Goal: Task Accomplishment & Management: Manage account settings

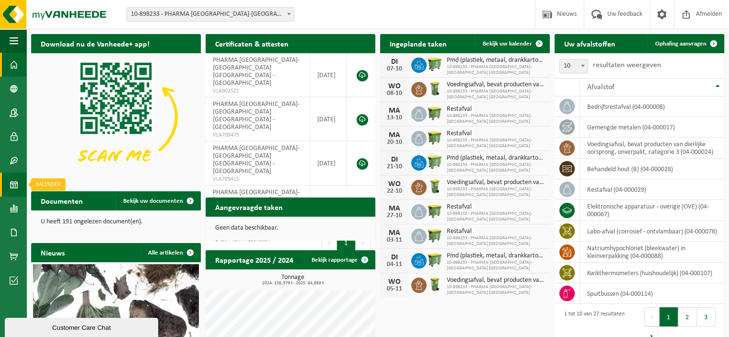
click at [13, 187] on span at bounding box center [14, 185] width 9 height 24
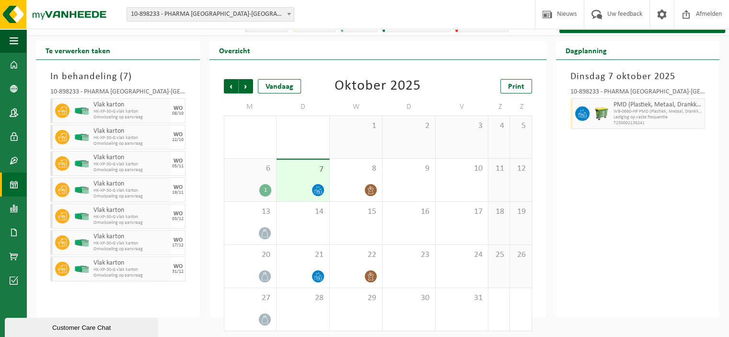
scroll to position [18, 0]
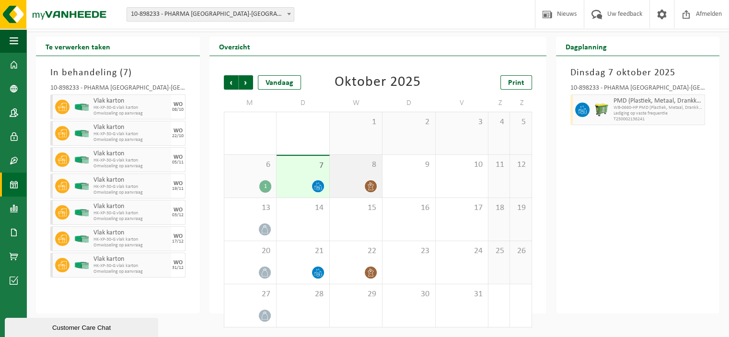
click at [357, 174] on div "8" at bounding box center [356, 176] width 53 height 43
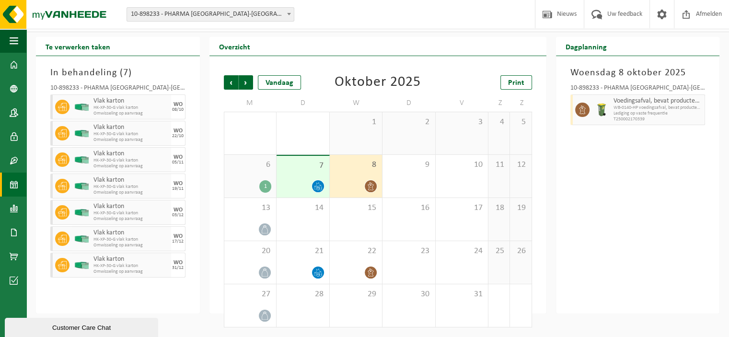
click at [671, 220] on div "Woensdag 8 oktober 2025 10-898233 - PHARMA BELGIUM-BELMEDIS GRIMBERGEN - GRIMBE…" at bounding box center [638, 184] width 164 height 257
click at [164, 135] on span "button" at bounding box center [164, 133] width 8 height 19
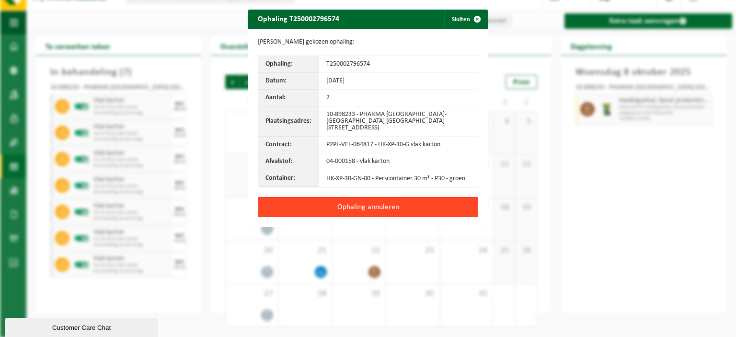
click at [369, 206] on button "Ophaling annuleren" at bounding box center [368, 207] width 220 height 20
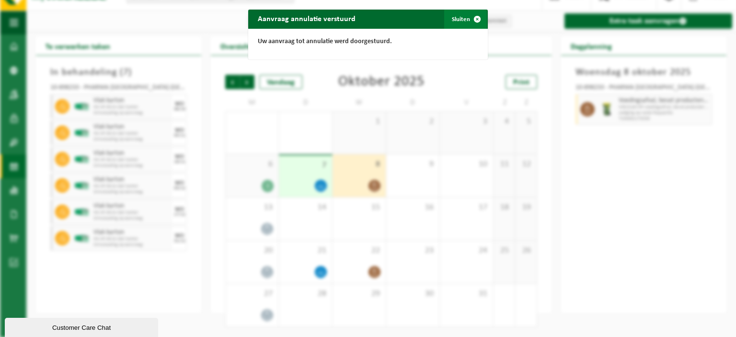
click at [468, 22] on span "button" at bounding box center [477, 19] width 19 height 19
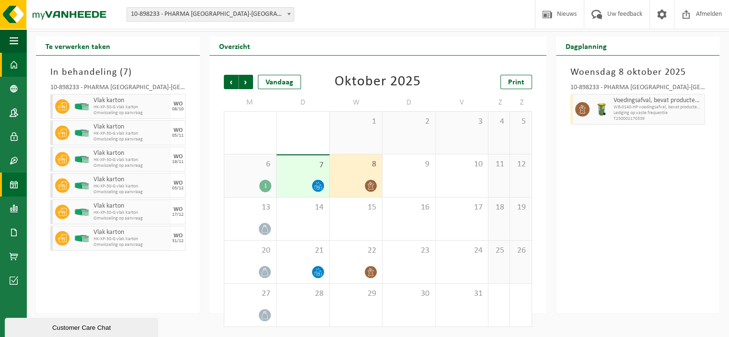
click at [13, 68] on span at bounding box center [14, 65] width 9 height 24
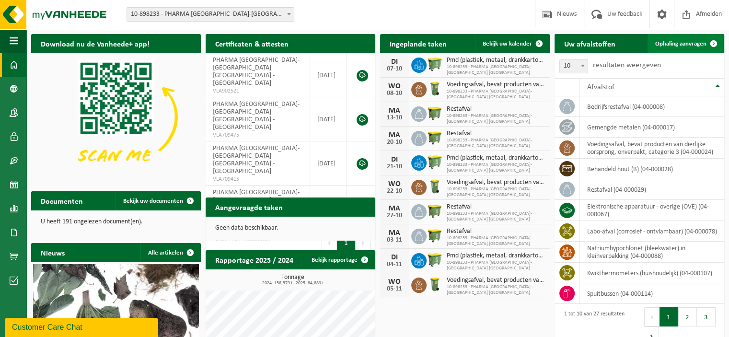
click at [684, 46] on span "Ophaling aanvragen" at bounding box center [680, 44] width 51 height 6
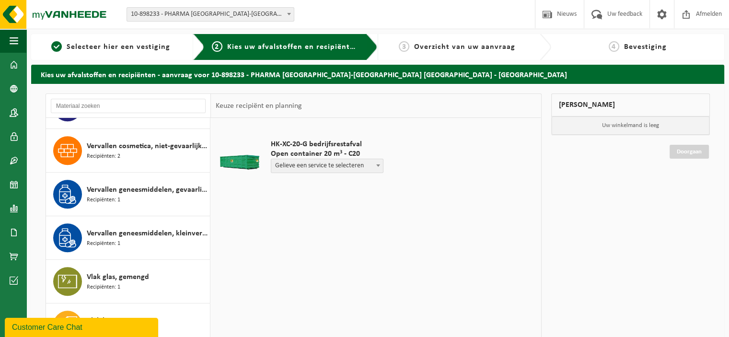
scroll to position [843, 0]
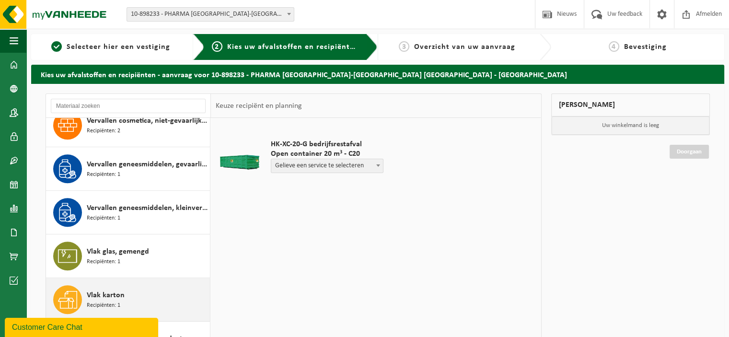
click at [92, 291] on span "Vlak karton" at bounding box center [106, 295] width 38 height 12
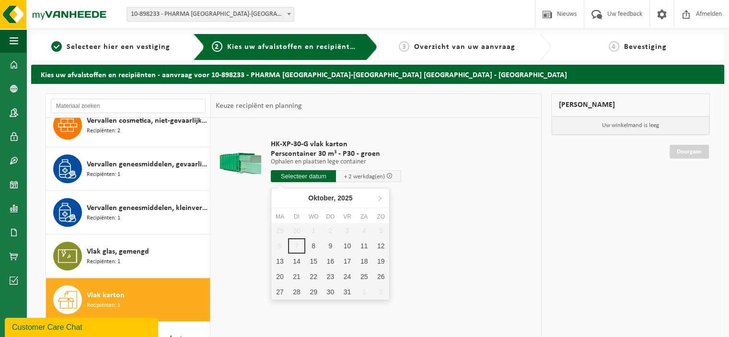
click at [310, 176] on input "text" at bounding box center [303, 176] width 65 height 12
click at [306, 260] on div "15" at bounding box center [313, 260] width 17 height 15
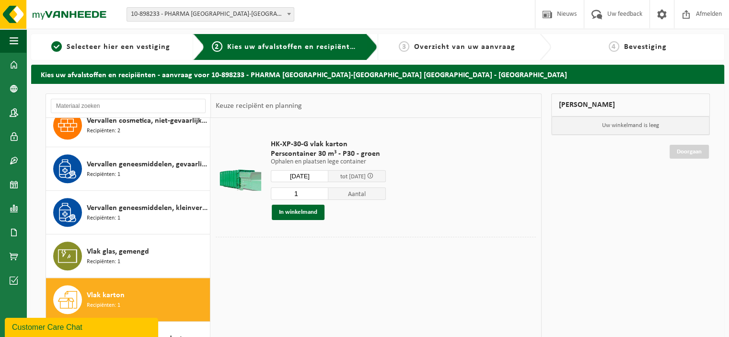
type input "Van 2025-10-15"
click at [300, 213] on button "In winkelmand" at bounding box center [298, 212] width 53 height 15
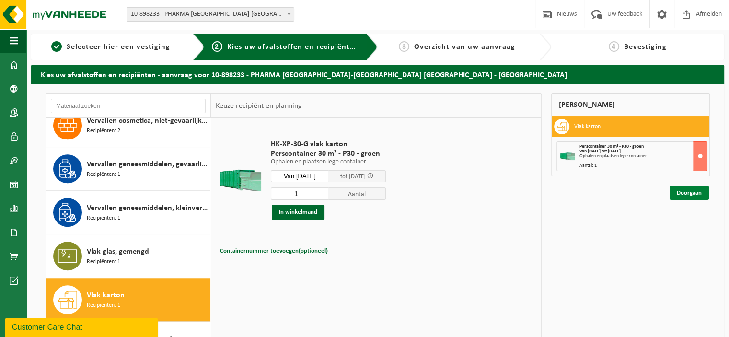
click at [680, 193] on link "Doorgaan" at bounding box center [688, 193] width 39 height 14
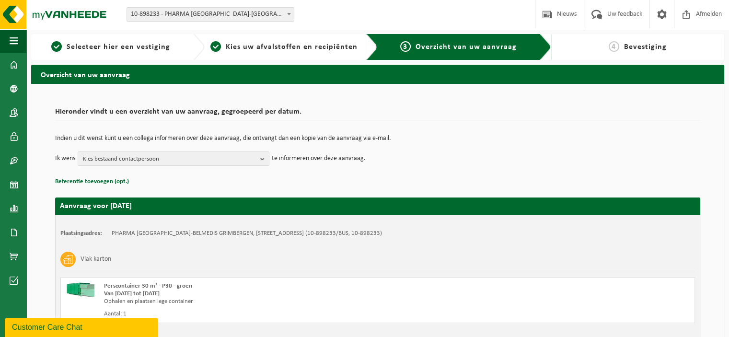
scroll to position [73, 0]
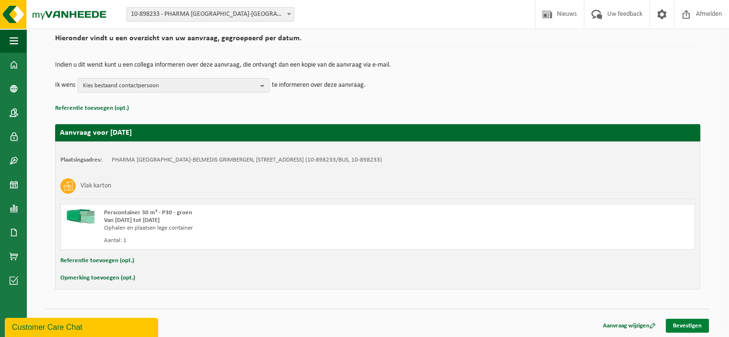
click at [686, 326] on link "Bevestigen" at bounding box center [687, 326] width 43 height 14
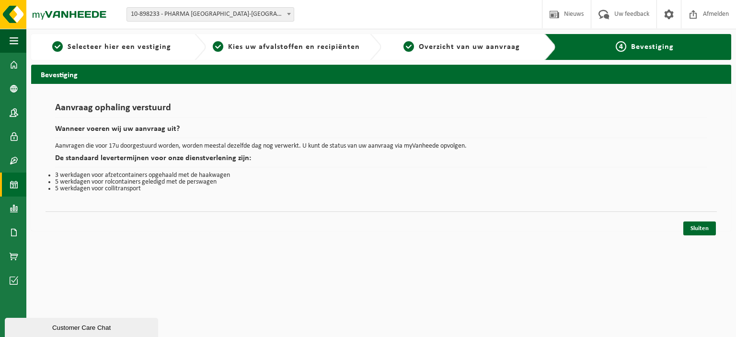
click at [13, 185] on span at bounding box center [14, 185] width 9 height 24
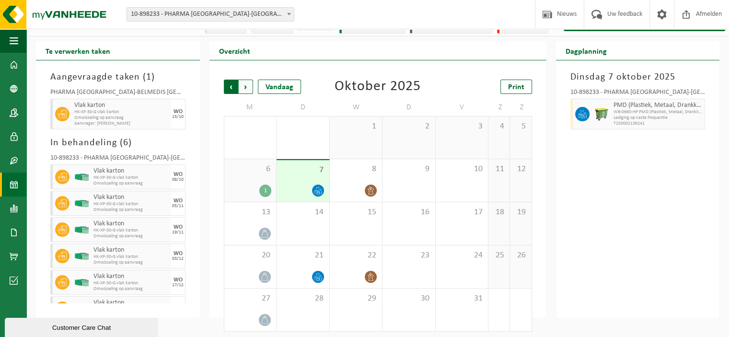
click at [244, 84] on span "Volgende" at bounding box center [246, 87] width 14 height 14
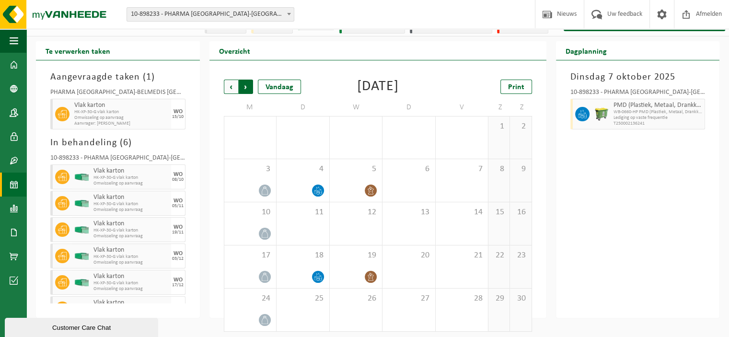
click at [230, 86] on span "Vorige" at bounding box center [231, 87] width 14 height 14
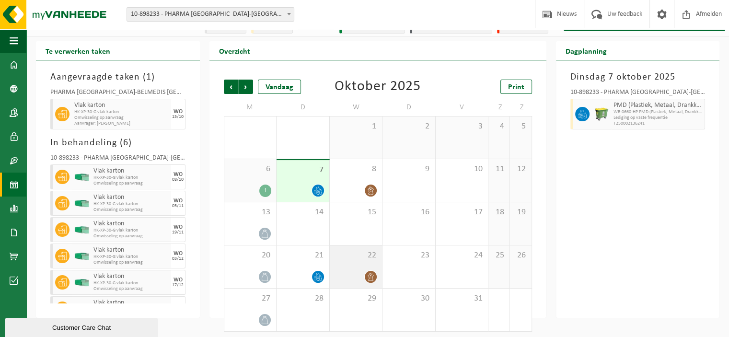
click at [363, 273] on div at bounding box center [355, 276] width 43 height 13
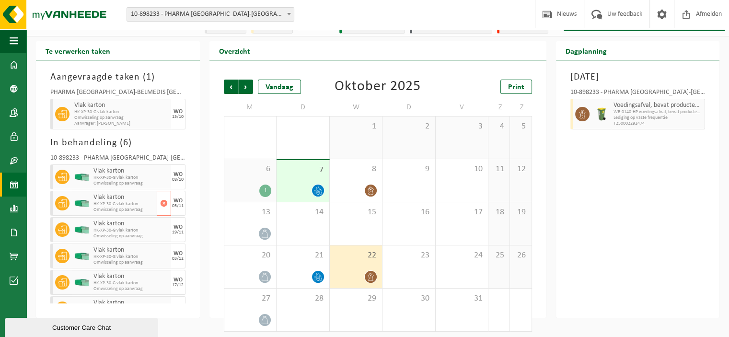
drag, startPoint x: 157, startPoint y: 199, endPoint x: 125, endPoint y: 191, distance: 33.0
click at [125, 191] on div "Vlak karton HK-XP-30-G vlak karton Omwisseling op aanvraag WO 05/11" at bounding box center [117, 203] width 135 height 25
click at [160, 199] on span "button" at bounding box center [164, 203] width 8 height 19
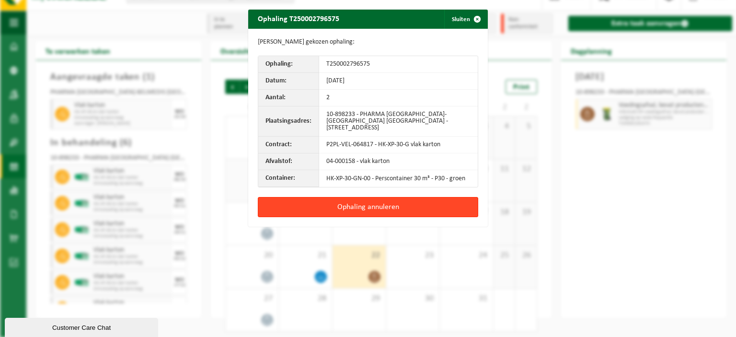
click at [381, 214] on button "Ophaling annuleren" at bounding box center [368, 207] width 220 height 20
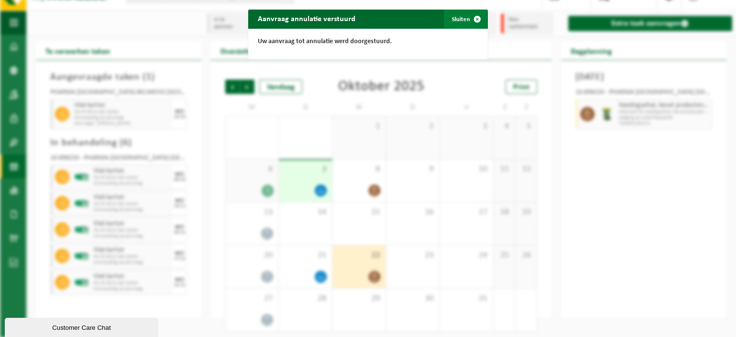
click at [472, 15] on span "button" at bounding box center [477, 19] width 19 height 19
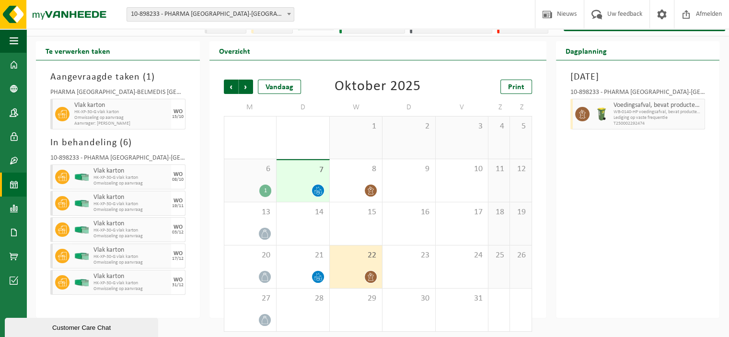
click at [459, 62] on div "Vorige Volgende Vandaag Oktober 2025 Print M D W D V Z Z 29 1 30 1 2 3 4 5 6 1 …" at bounding box center [377, 188] width 337 height 257
click at [163, 200] on span "button" at bounding box center [164, 203] width 8 height 19
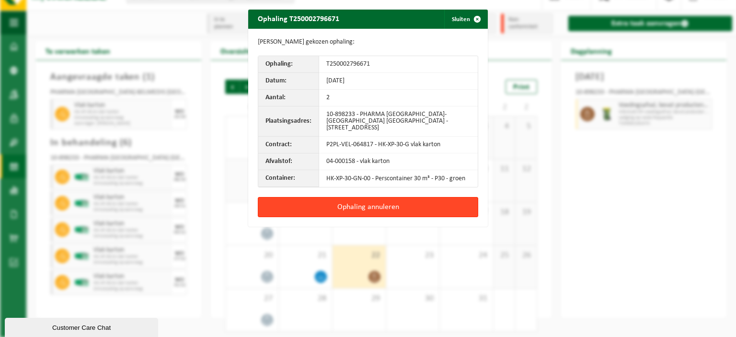
click at [374, 206] on button "Ophaling annuleren" at bounding box center [368, 207] width 220 height 20
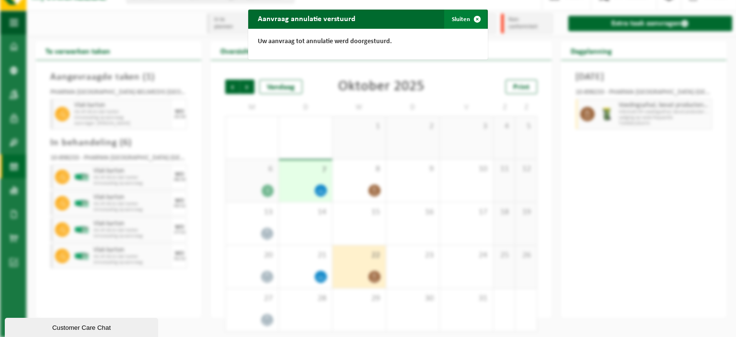
click at [458, 16] on button "Sluiten" at bounding box center [465, 19] width 43 height 19
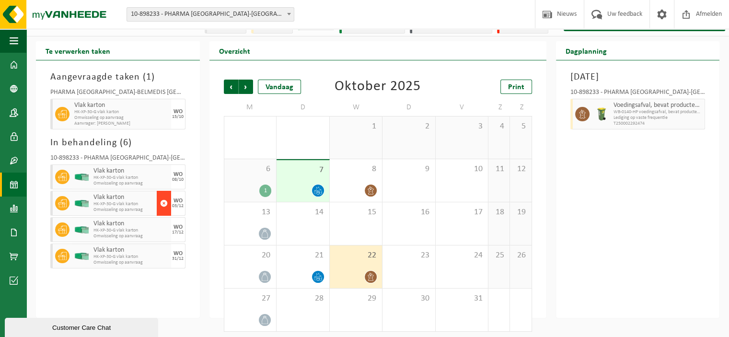
click at [161, 196] on span "button" at bounding box center [164, 203] width 8 height 19
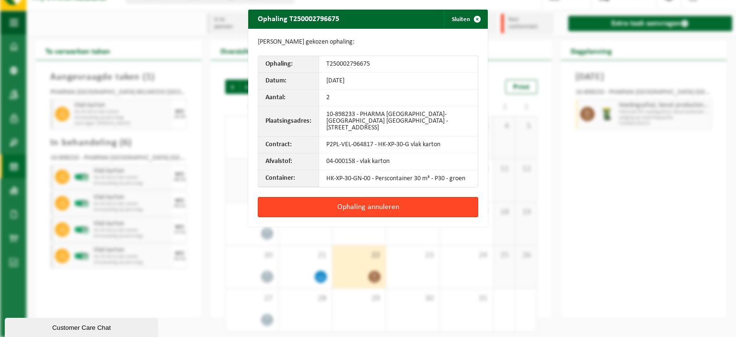
click at [380, 207] on button "Ophaling annuleren" at bounding box center [368, 207] width 220 height 20
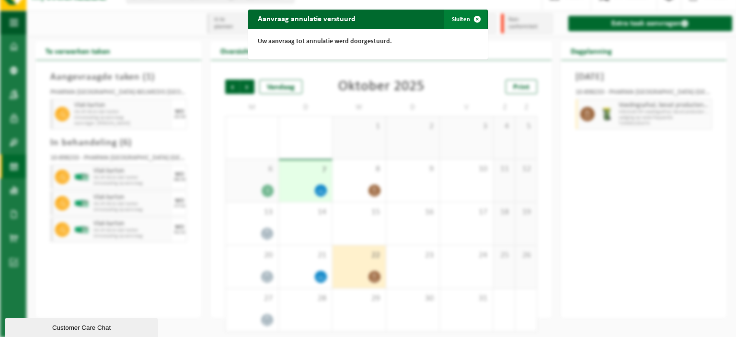
click at [453, 14] on button "Sluiten" at bounding box center [465, 19] width 43 height 19
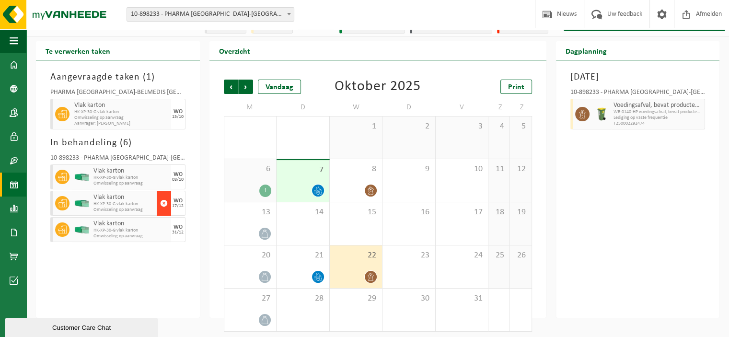
click at [161, 197] on span "button" at bounding box center [164, 203] width 8 height 19
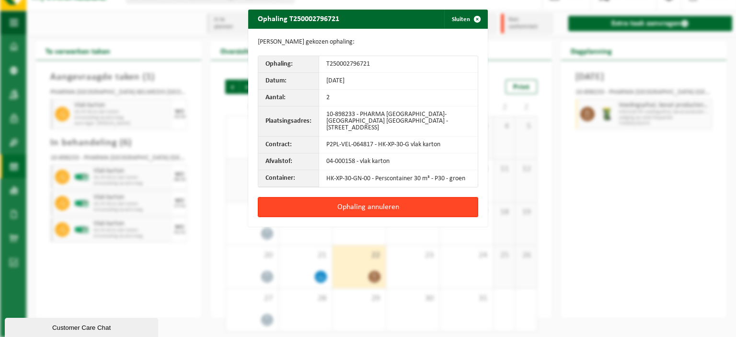
click at [339, 205] on button "Ophaling annuleren" at bounding box center [368, 207] width 220 height 20
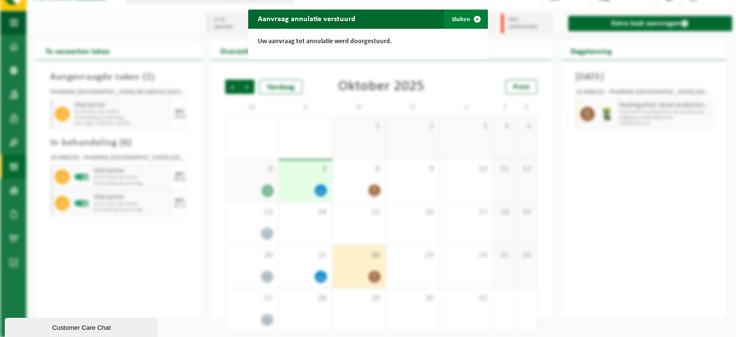
click at [472, 21] on span "button" at bounding box center [477, 19] width 19 height 19
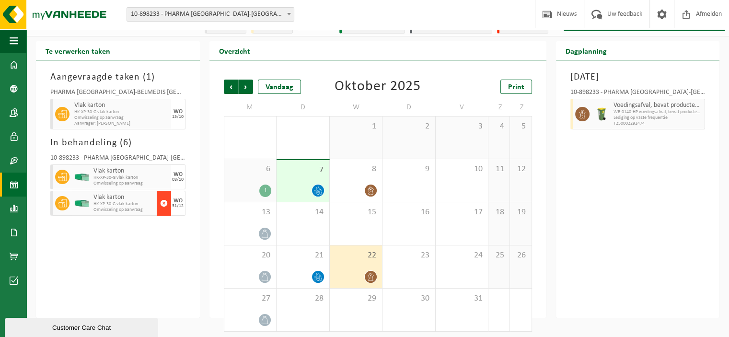
click at [166, 198] on span "button" at bounding box center [164, 203] width 8 height 19
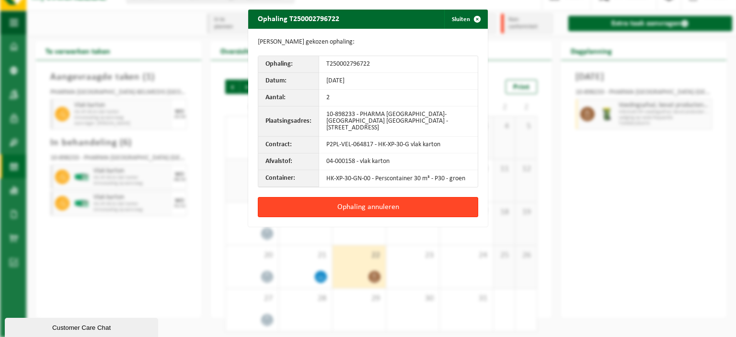
click at [345, 201] on button "Ophaling annuleren" at bounding box center [368, 207] width 220 height 20
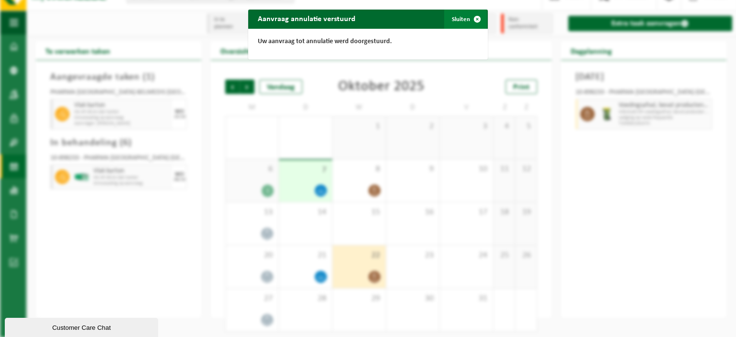
click at [462, 23] on button "Sluiten" at bounding box center [465, 19] width 43 height 19
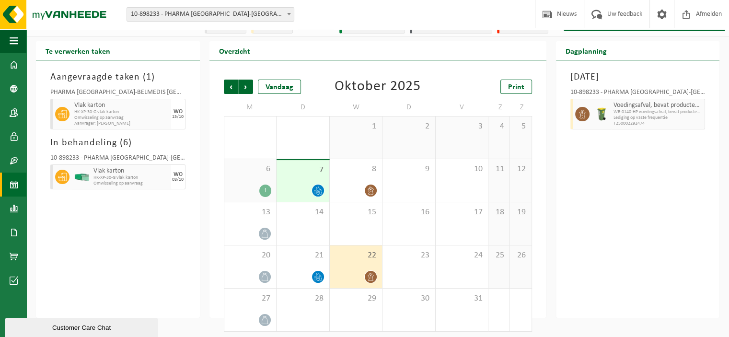
click at [132, 253] on div "Aangevraagde taken ( 1 ) PHARMA BELGIUM-BELMEDIS GRIMBERGEN Vlak karton HK-XP-3…" at bounding box center [118, 188] width 164 height 257
click at [140, 234] on div "Aangevraagde taken ( 1 ) PHARMA BELGIUM-BELMEDIS GRIMBERGEN Vlak karton HK-XP-3…" at bounding box center [118, 188] width 164 height 257
click at [155, 222] on div "Aangevraagde taken ( 1 ) PHARMA BELGIUM-BELMEDIS GRIMBERGEN Vlak karton HK-XP-3…" at bounding box center [118, 188] width 164 height 257
click at [348, 36] on div "In te plannen Uit te voeren Afgewerkt Afgewerkt en afgemeld Annulatie aangevraa…" at bounding box center [364, 150] width 729 height 336
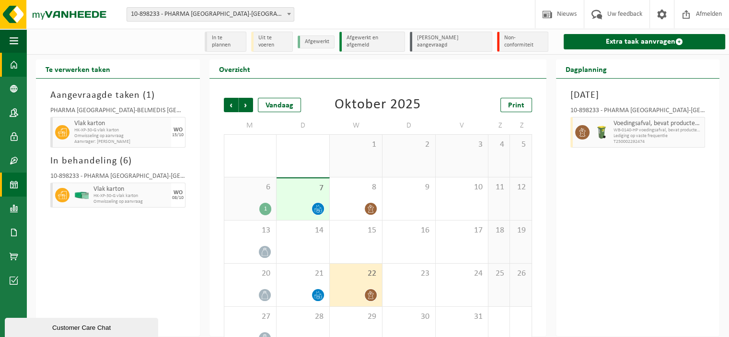
click at [13, 69] on span at bounding box center [14, 65] width 9 height 24
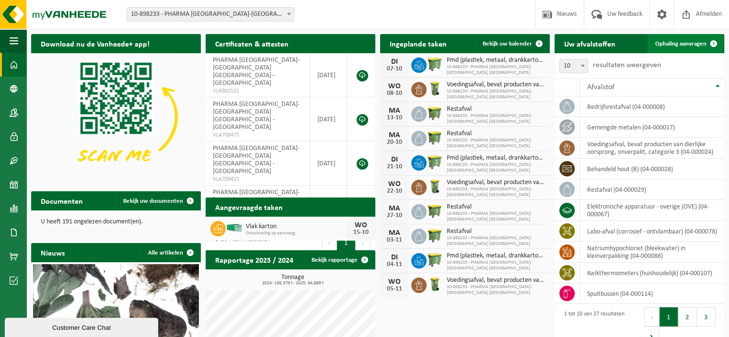
click at [687, 44] on span "Ophaling aanvragen" at bounding box center [680, 44] width 51 height 6
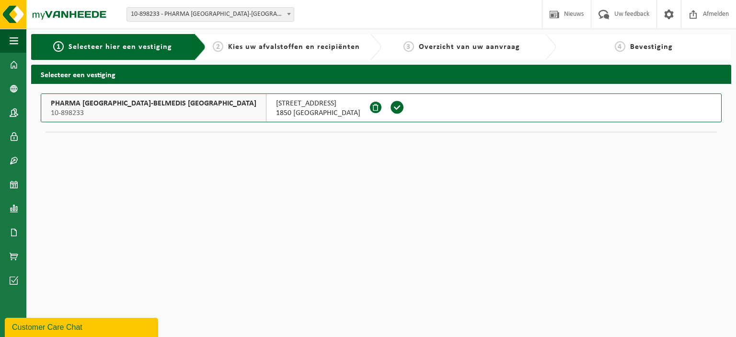
click at [390, 105] on span at bounding box center [397, 107] width 14 height 14
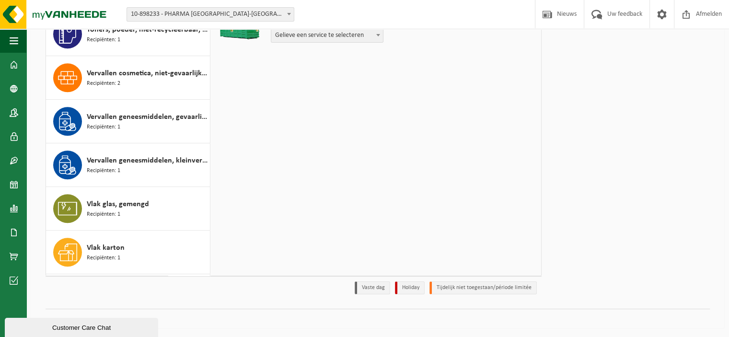
scroll to position [843, 0]
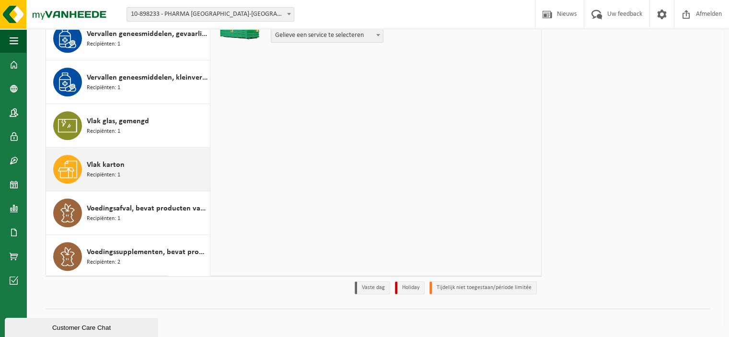
click at [105, 163] on span "Vlak karton" at bounding box center [106, 165] width 38 height 12
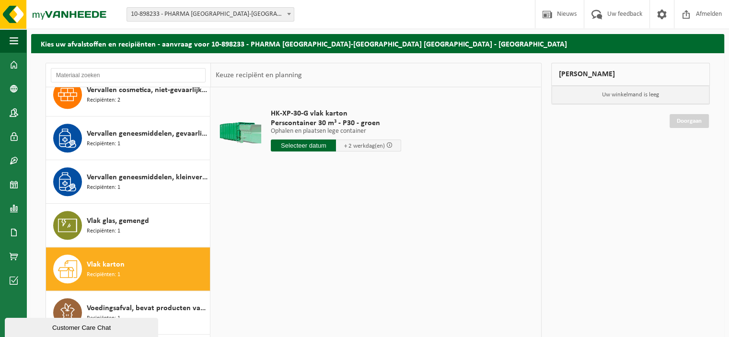
scroll to position [24, 0]
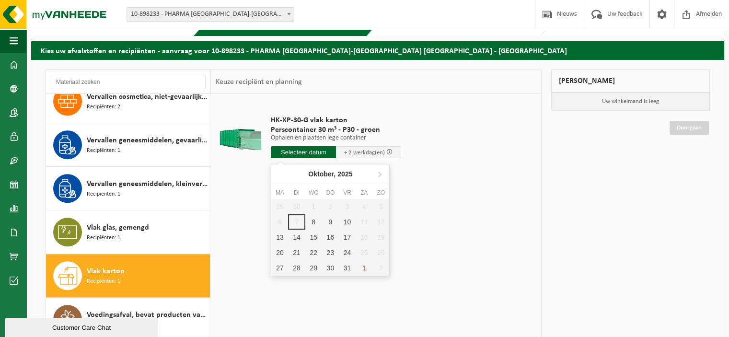
click at [305, 153] on input "text" at bounding box center [303, 152] width 65 height 12
click at [285, 266] on div "27" at bounding box center [279, 267] width 17 height 15
type input "Van 2025-10-27"
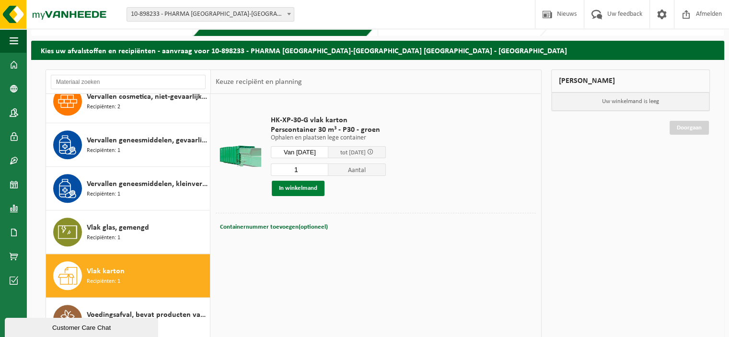
click at [297, 189] on button "In winkelmand" at bounding box center [298, 188] width 53 height 15
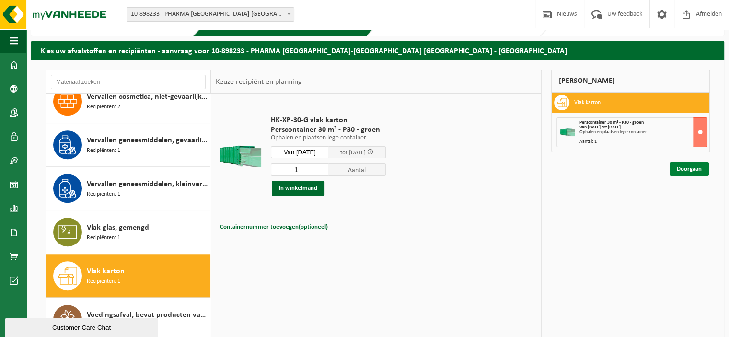
click at [690, 171] on link "Doorgaan" at bounding box center [688, 169] width 39 height 14
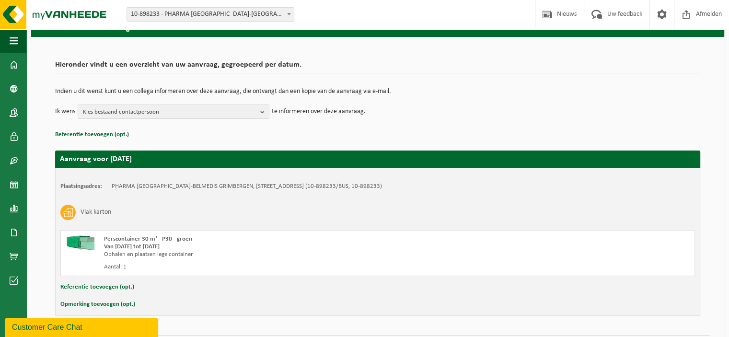
scroll to position [73, 0]
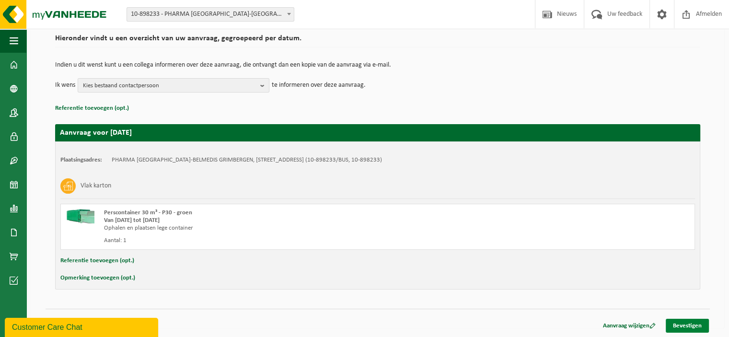
click at [682, 327] on link "Bevestigen" at bounding box center [687, 326] width 43 height 14
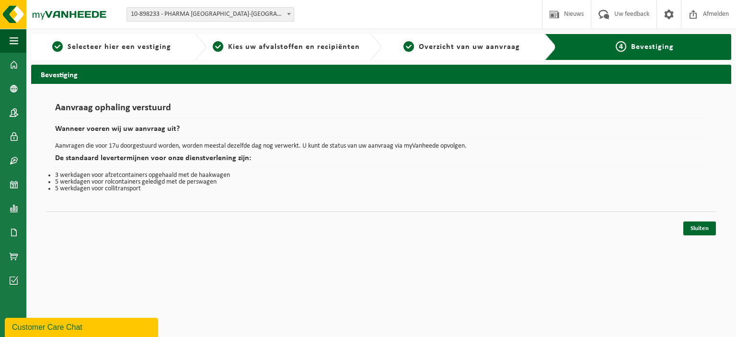
click at [702, 220] on div "Sluiten" at bounding box center [381, 216] width 671 height 10
click at [702, 231] on link "Sluiten" at bounding box center [699, 228] width 33 height 14
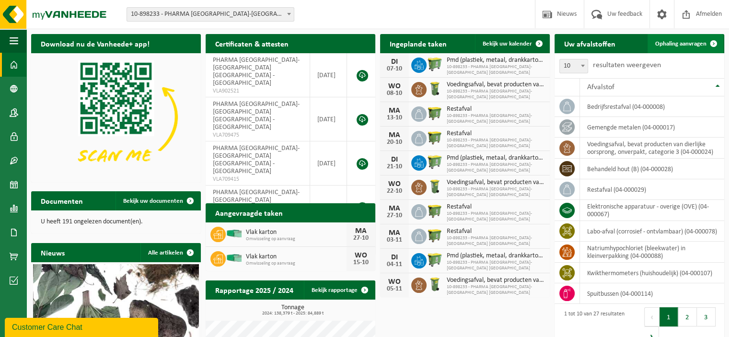
click at [680, 44] on span "Ophaling aanvragen" at bounding box center [680, 44] width 51 height 6
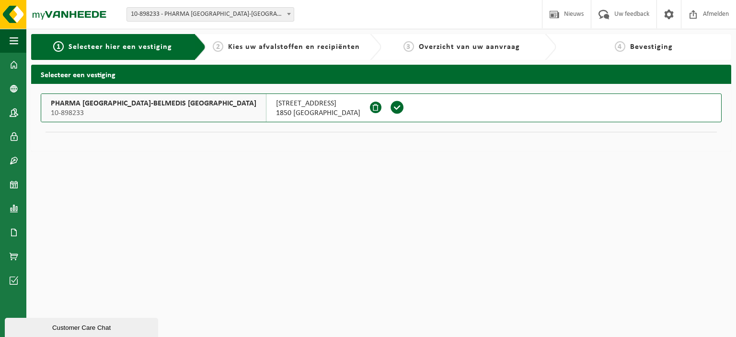
click at [390, 107] on span at bounding box center [397, 107] width 14 height 14
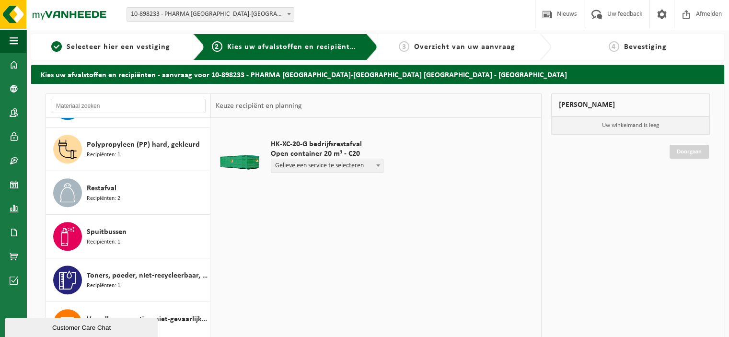
scroll to position [843, 0]
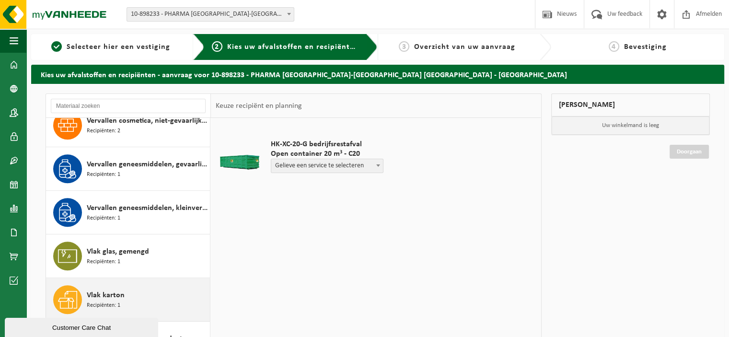
click at [119, 292] on span "Vlak karton" at bounding box center [106, 295] width 38 height 12
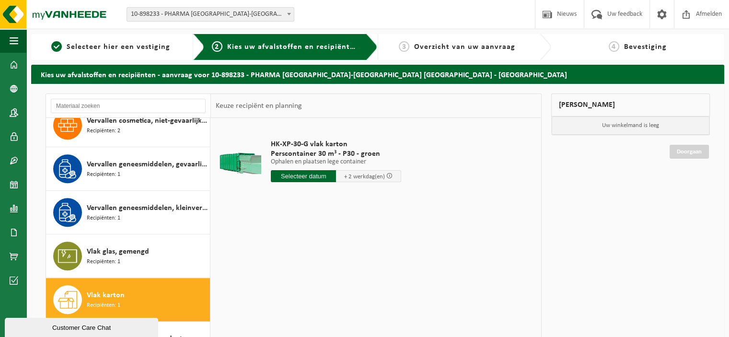
click at [309, 174] on input "text" at bounding box center [303, 176] width 65 height 12
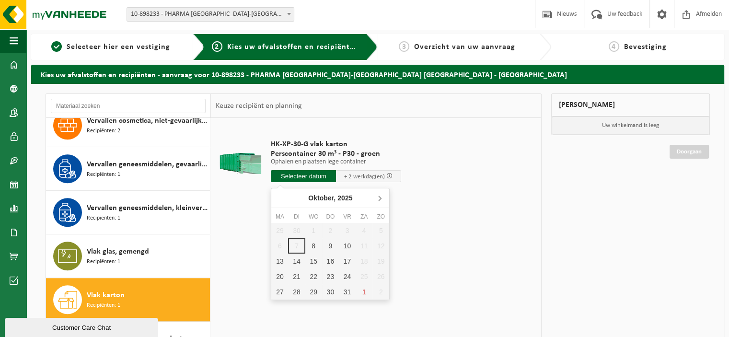
click at [380, 197] on icon at bounding box center [379, 197] width 15 height 15
click at [334, 243] on div "6" at bounding box center [330, 245] width 17 height 15
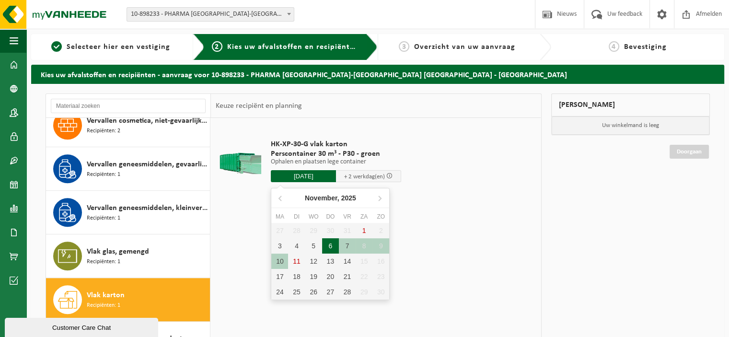
type input "Van [DATE]"
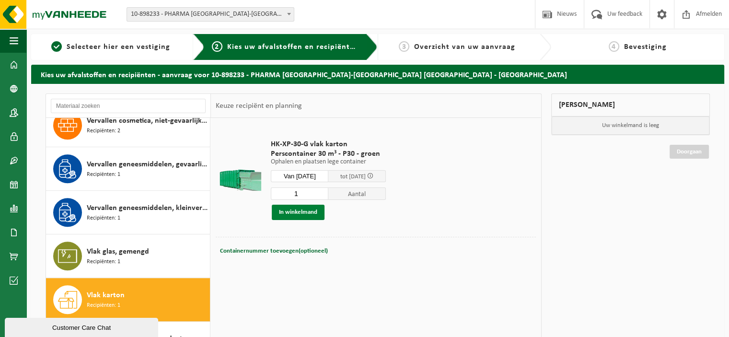
click at [298, 210] on button "In winkelmand" at bounding box center [298, 212] width 53 height 15
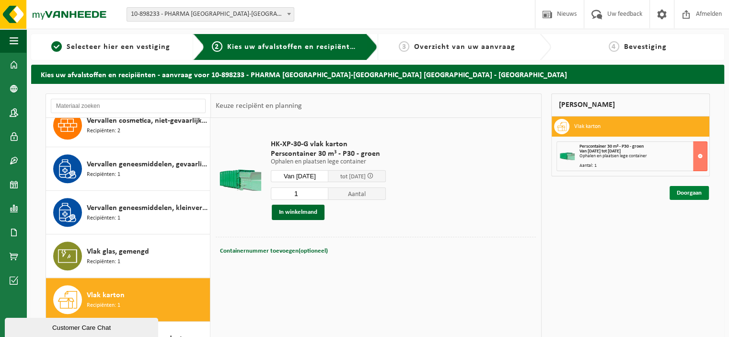
click at [694, 193] on link "Doorgaan" at bounding box center [688, 193] width 39 height 14
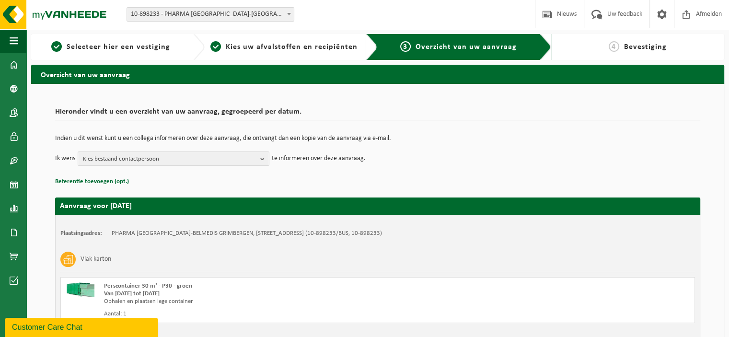
scroll to position [73, 0]
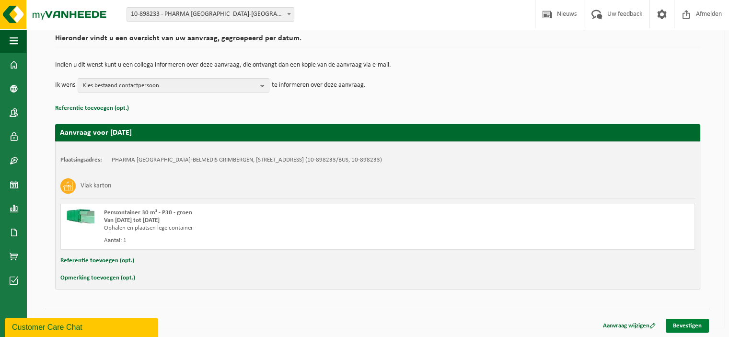
click at [686, 326] on link "Bevestigen" at bounding box center [687, 326] width 43 height 14
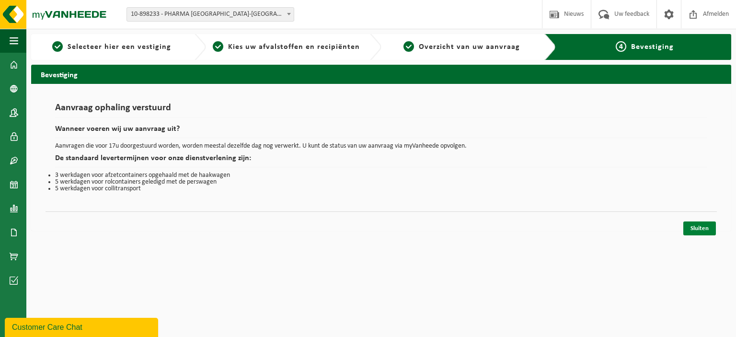
click at [698, 225] on link "Sluiten" at bounding box center [699, 228] width 33 height 14
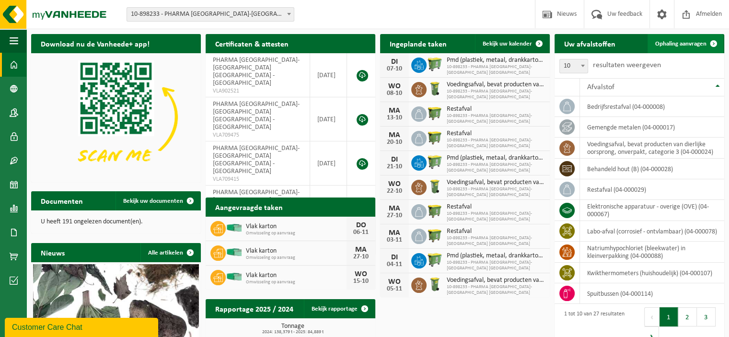
click at [678, 43] on span "Ophaling aanvragen" at bounding box center [680, 44] width 51 height 6
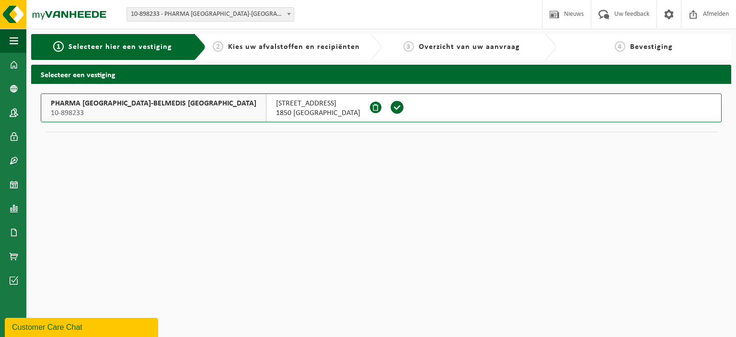
click at [390, 107] on span at bounding box center [397, 107] width 14 height 14
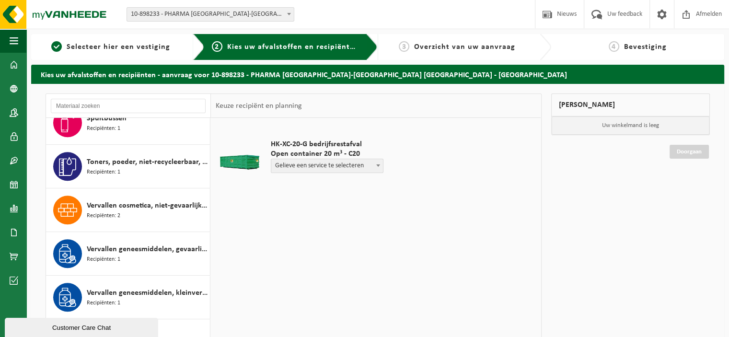
scroll to position [843, 0]
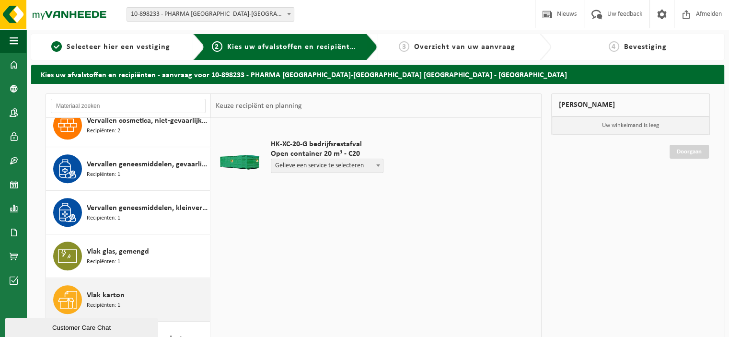
click at [103, 295] on span "Vlak karton" at bounding box center [106, 295] width 38 height 12
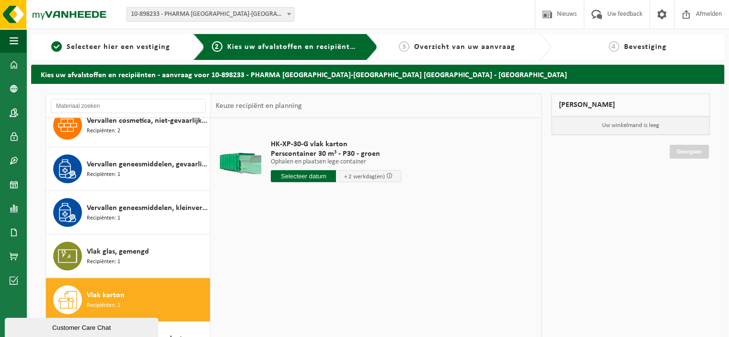
click at [298, 174] on input "text" at bounding box center [303, 176] width 65 height 12
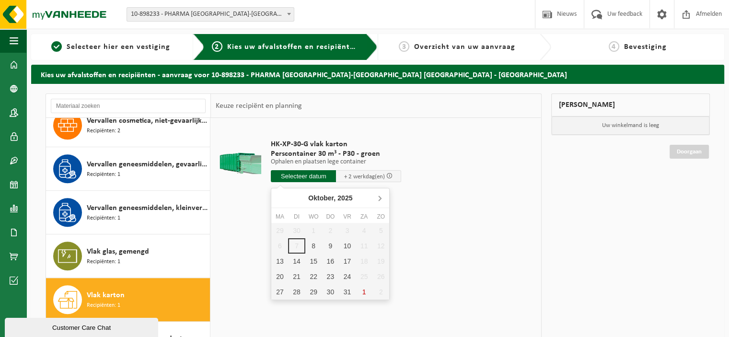
click at [378, 197] on icon at bounding box center [379, 197] width 15 height 15
click at [311, 276] on div "19" at bounding box center [313, 276] width 17 height 15
type input "Van 2025-11-19"
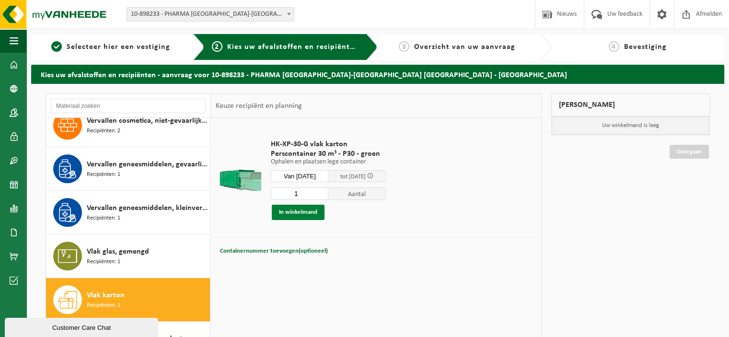
click at [297, 213] on button "In winkelmand" at bounding box center [298, 212] width 53 height 15
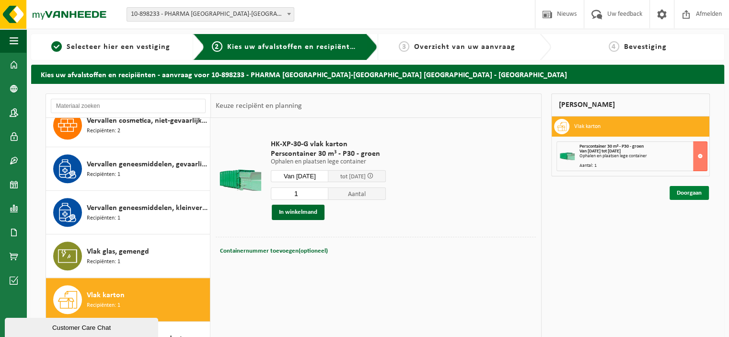
click at [686, 190] on link "Doorgaan" at bounding box center [688, 193] width 39 height 14
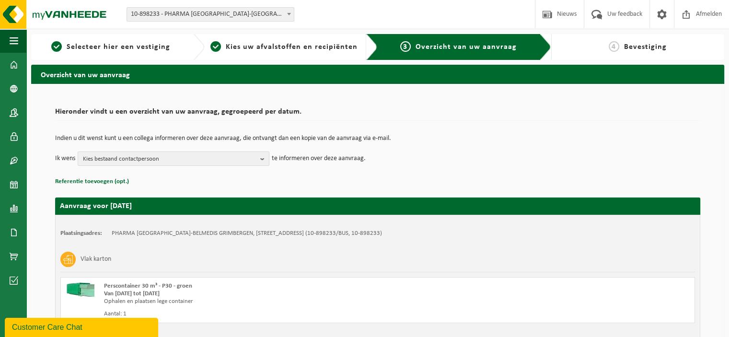
scroll to position [73, 0]
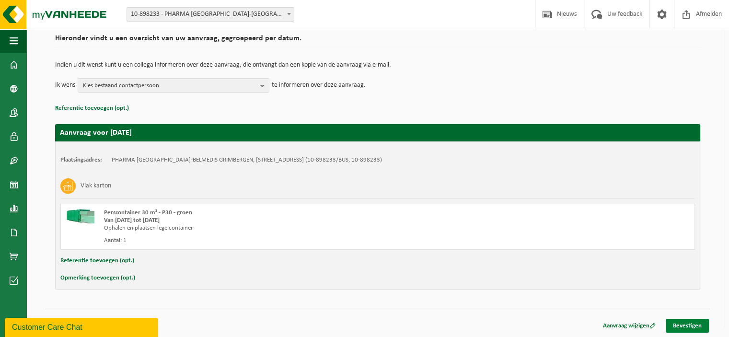
click at [691, 325] on link "Bevestigen" at bounding box center [687, 326] width 43 height 14
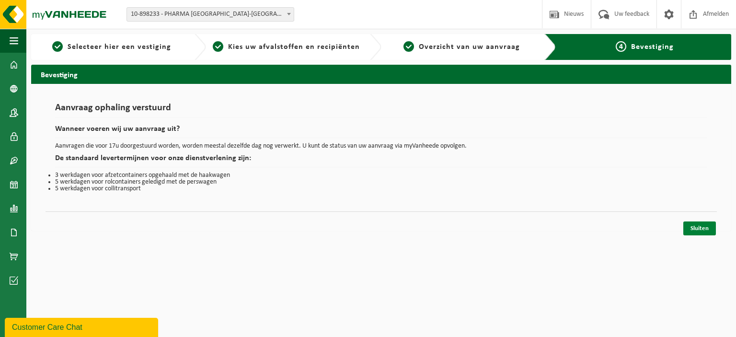
click at [694, 232] on link "Sluiten" at bounding box center [699, 228] width 33 height 14
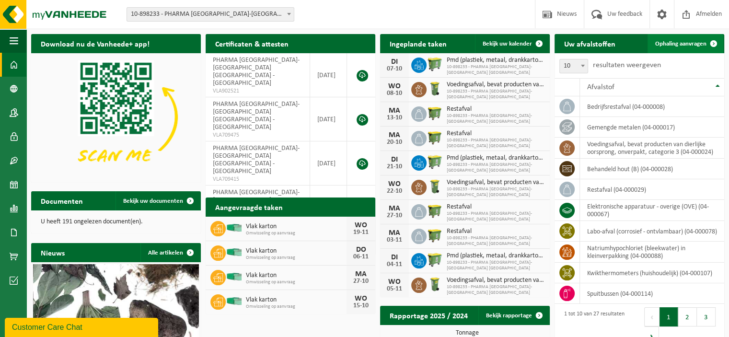
click at [676, 47] on span "Ophaling aanvragen" at bounding box center [680, 44] width 51 height 6
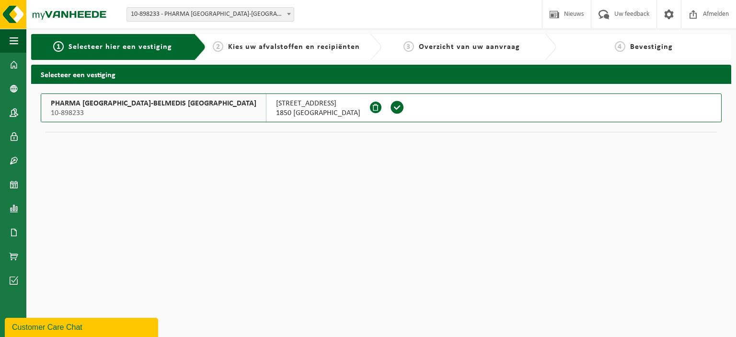
click at [384, 99] on span at bounding box center [397, 108] width 27 height 28
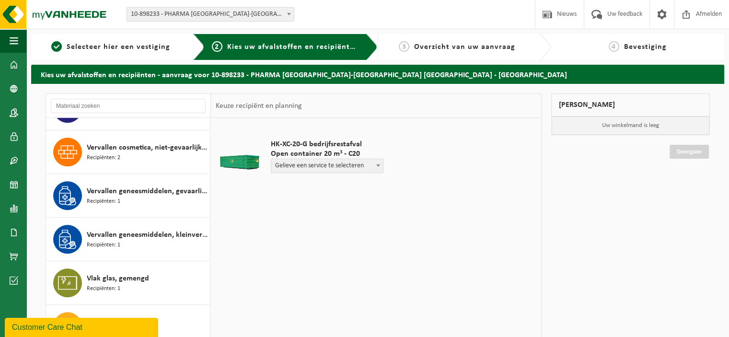
scroll to position [843, 0]
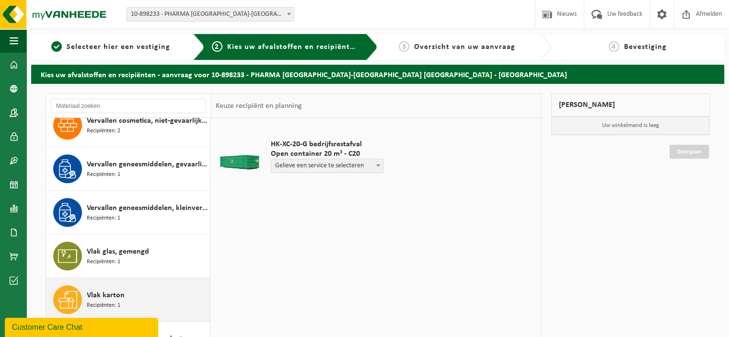
click at [114, 294] on span "Vlak karton" at bounding box center [106, 295] width 38 height 12
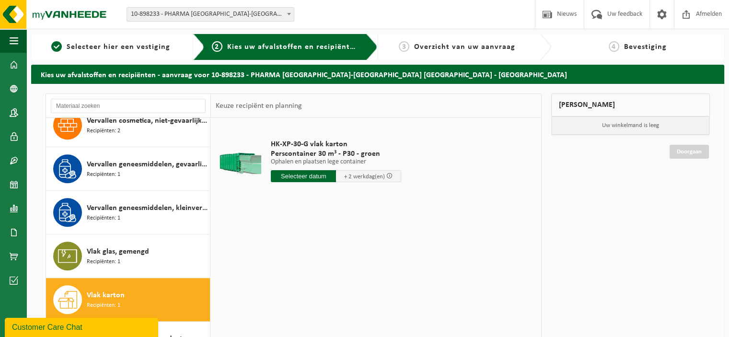
click at [318, 180] on input "text" at bounding box center [303, 176] width 65 height 12
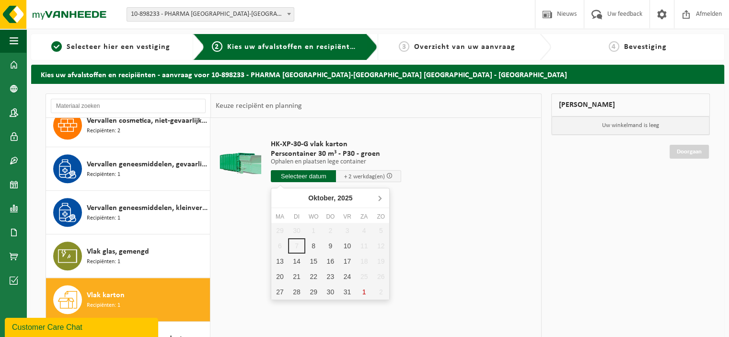
click at [385, 196] on icon at bounding box center [379, 197] width 15 height 15
click at [381, 197] on icon at bounding box center [379, 197] width 15 height 15
click at [309, 230] on div "3" at bounding box center [313, 230] width 17 height 15
type input "Van 2025-12-03"
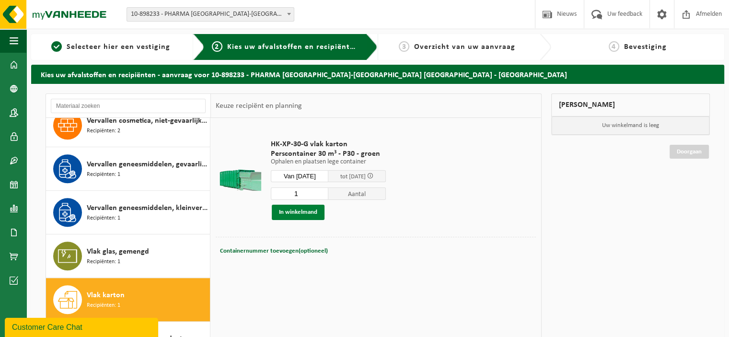
click at [300, 212] on button "In winkelmand" at bounding box center [298, 212] width 53 height 15
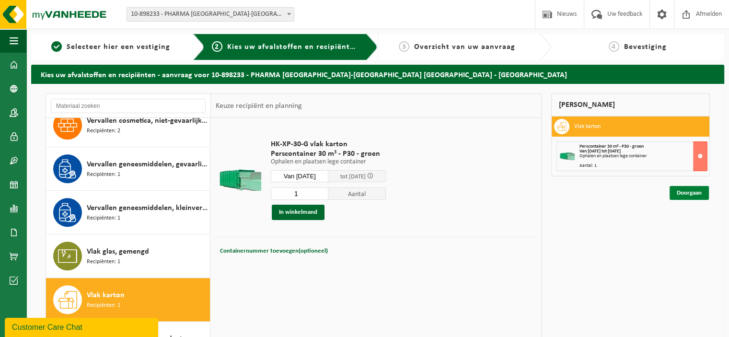
click at [680, 191] on link "Doorgaan" at bounding box center [688, 193] width 39 height 14
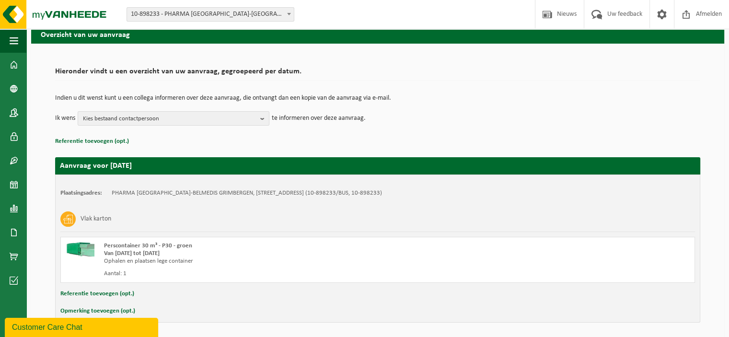
scroll to position [73, 0]
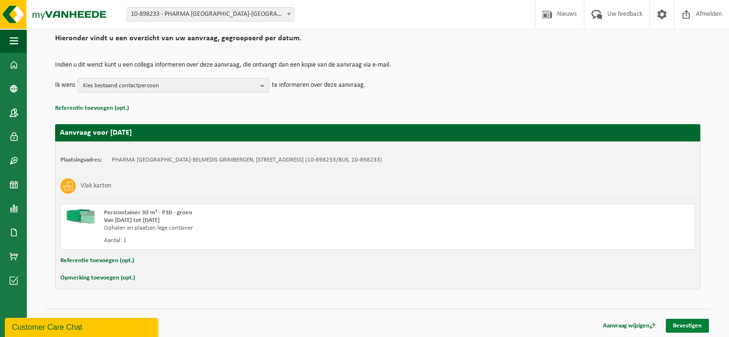
click at [685, 323] on link "Bevestigen" at bounding box center [687, 326] width 43 height 14
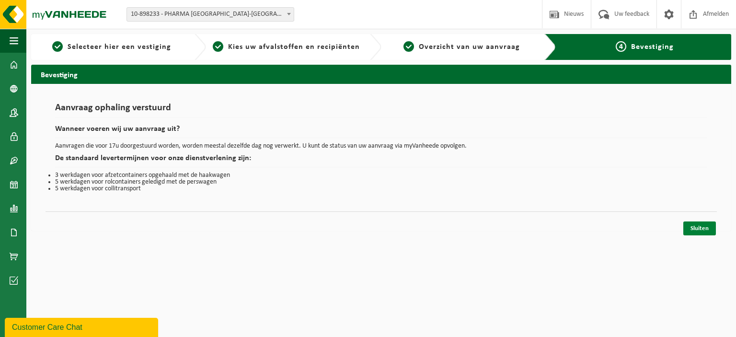
click at [698, 228] on link "Sluiten" at bounding box center [699, 228] width 33 height 14
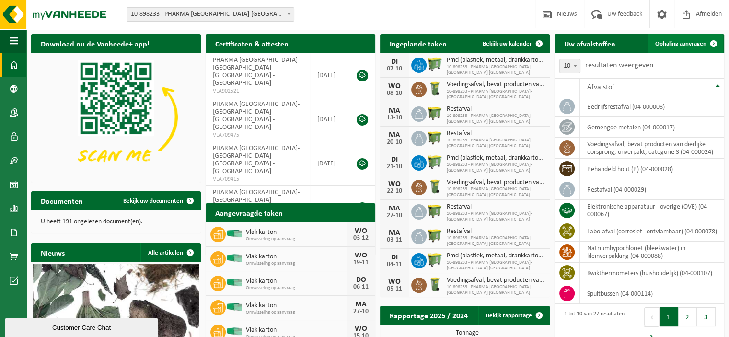
click at [679, 46] on span "Ophaling aanvragen" at bounding box center [680, 44] width 51 height 6
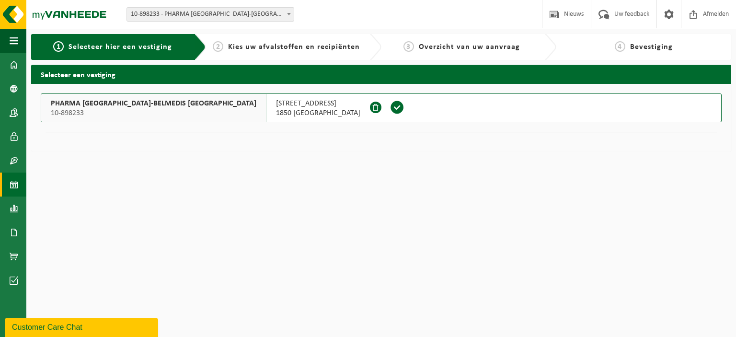
click at [15, 183] on span at bounding box center [14, 185] width 9 height 24
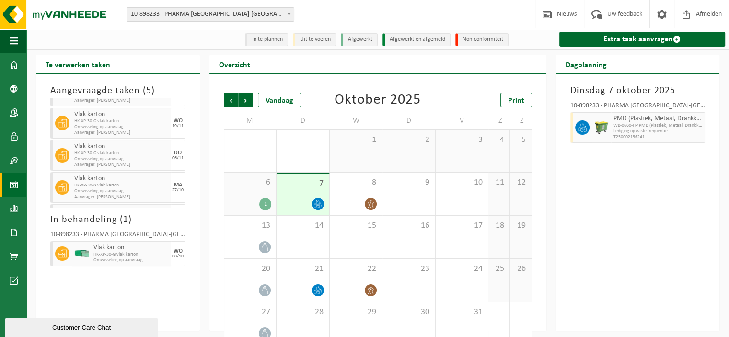
scroll to position [30, 0]
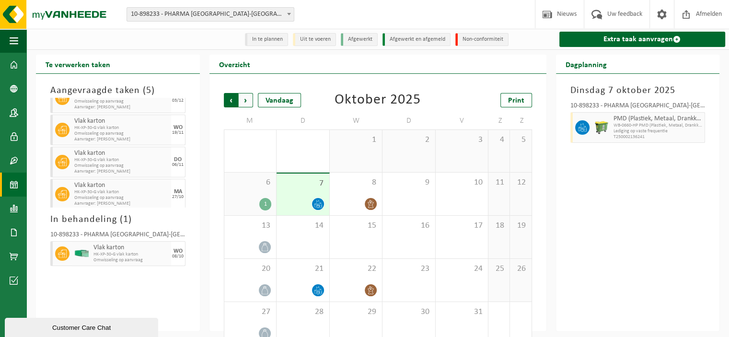
click at [248, 104] on span "Volgende" at bounding box center [246, 100] width 14 height 14
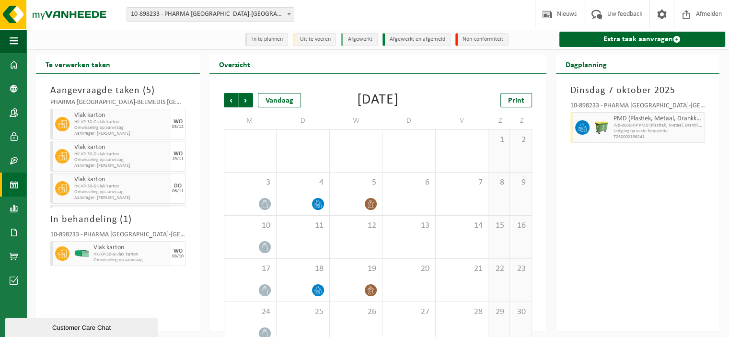
scroll to position [0, 0]
click at [247, 100] on span "Volgende" at bounding box center [246, 100] width 14 height 14
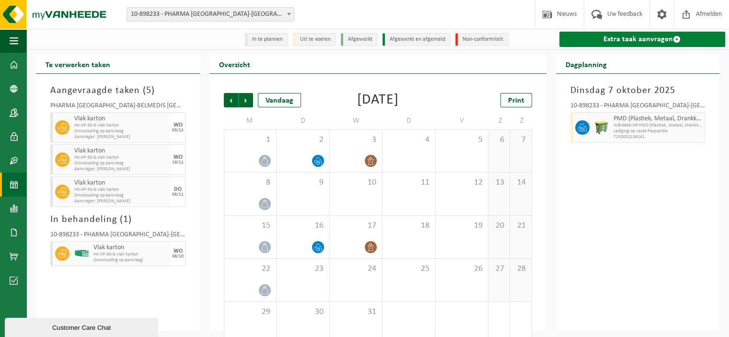
click at [613, 39] on link "Extra taak aanvragen" at bounding box center [642, 39] width 166 height 15
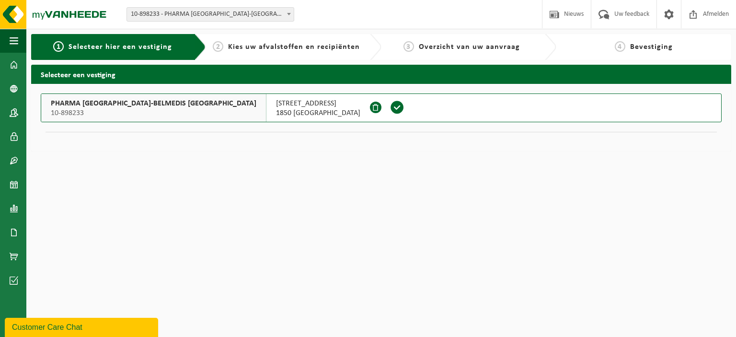
click at [390, 110] on span at bounding box center [397, 107] width 14 height 14
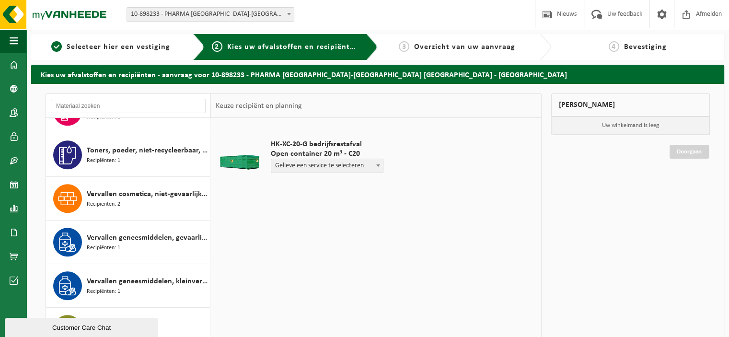
scroll to position [843, 0]
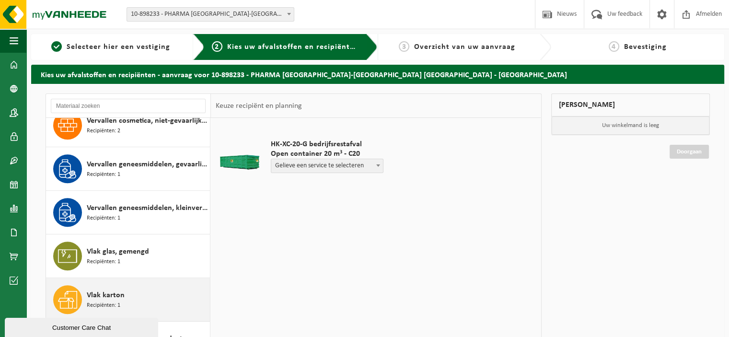
click at [109, 292] on span "Vlak karton" at bounding box center [106, 295] width 38 height 12
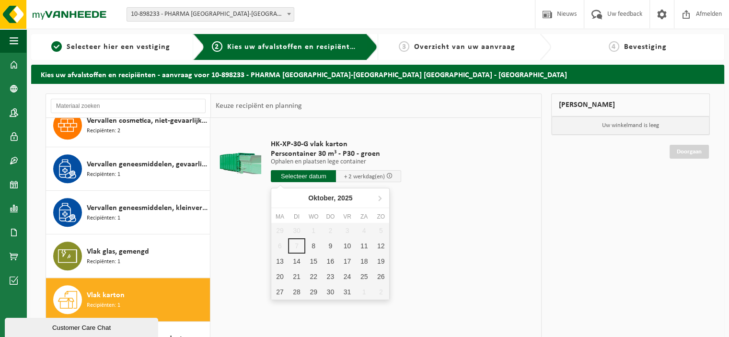
click at [304, 171] on input "text" at bounding box center [303, 176] width 65 height 12
click at [381, 198] on icon at bounding box center [380, 198] width 2 height 5
click at [294, 261] on div "16" at bounding box center [296, 260] width 17 height 15
type input "Van [DATE]"
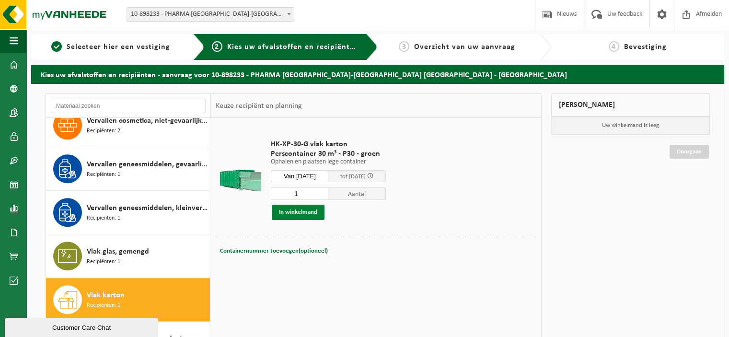
click at [293, 210] on button "In winkelmand" at bounding box center [298, 212] width 53 height 15
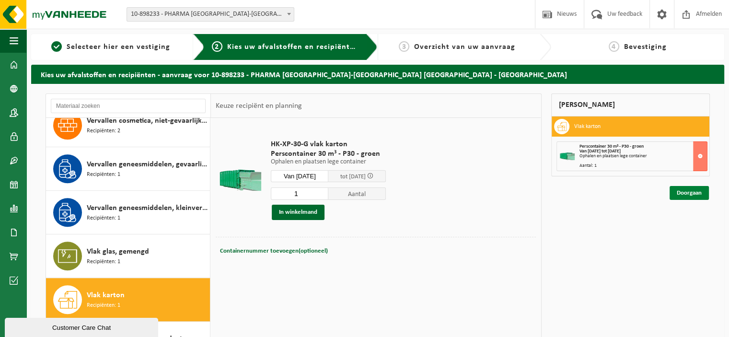
click at [681, 194] on link "Doorgaan" at bounding box center [688, 193] width 39 height 14
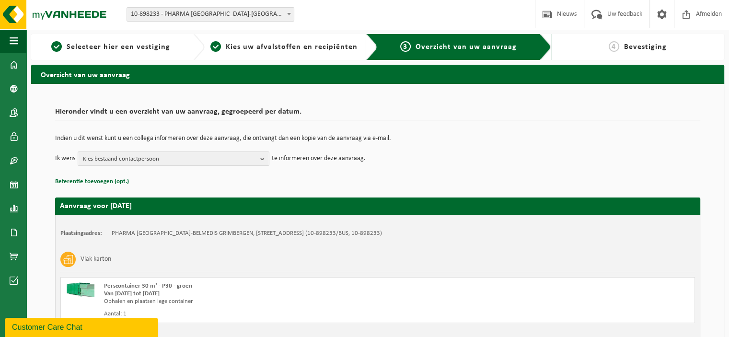
scroll to position [73, 0]
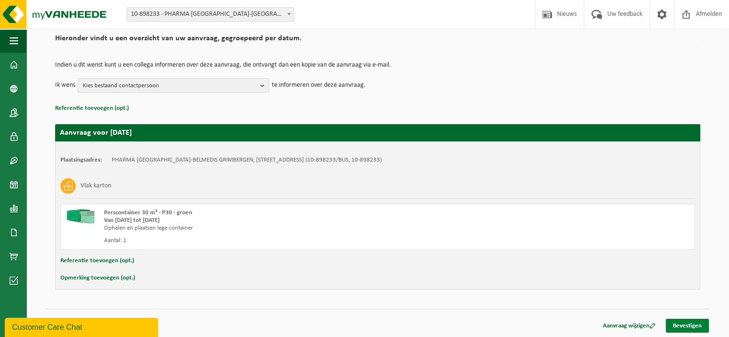
click at [691, 325] on link "Bevestigen" at bounding box center [687, 326] width 43 height 14
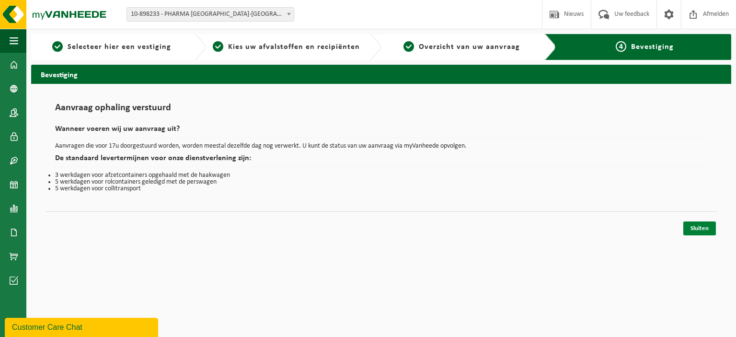
click at [697, 227] on link "Sluiten" at bounding box center [699, 228] width 33 height 14
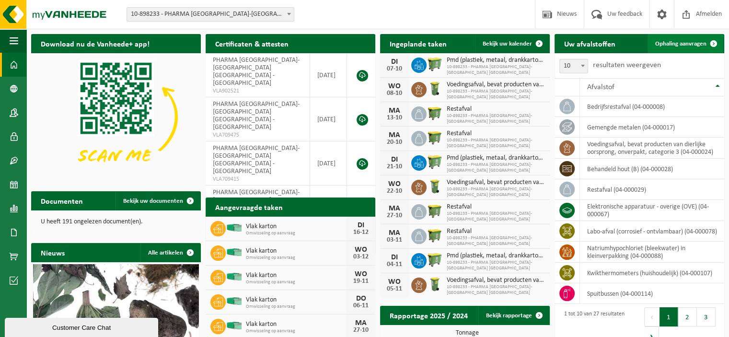
click at [675, 43] on span "Ophaling aanvragen" at bounding box center [680, 44] width 51 height 6
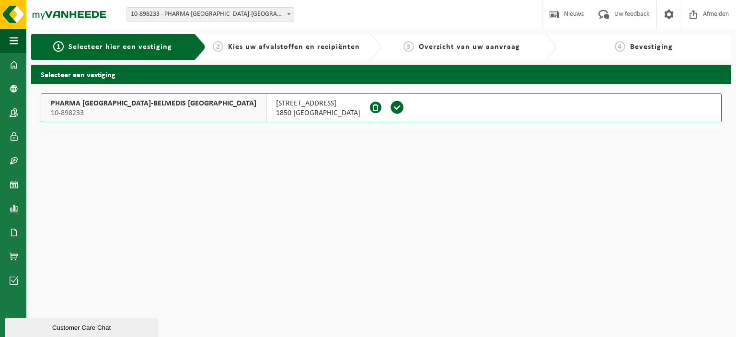
click at [390, 106] on span at bounding box center [397, 107] width 14 height 14
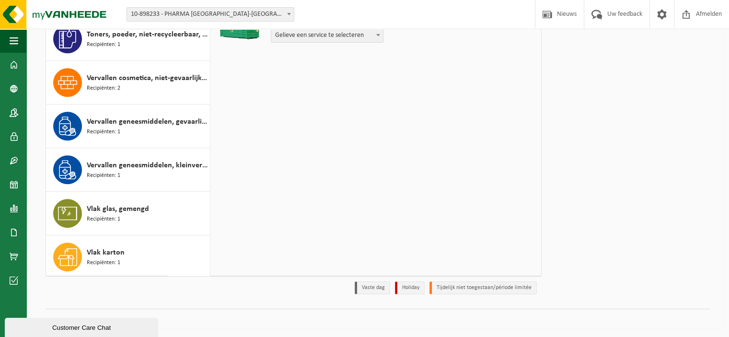
scroll to position [822, 0]
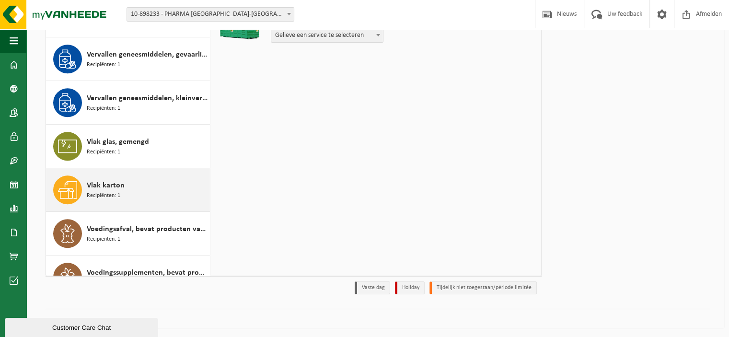
click at [110, 184] on span "Vlak karton" at bounding box center [106, 186] width 38 height 12
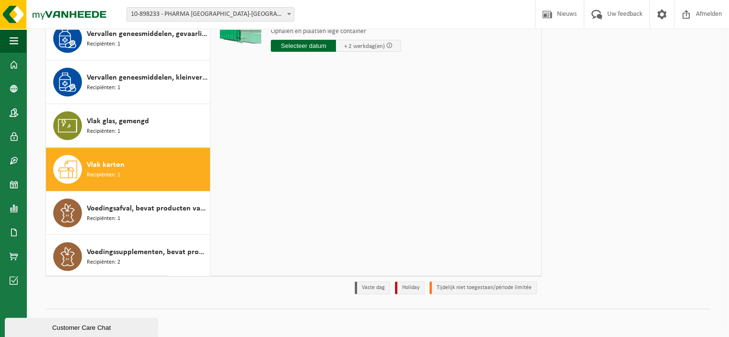
click at [292, 48] on input "text" at bounding box center [303, 46] width 65 height 12
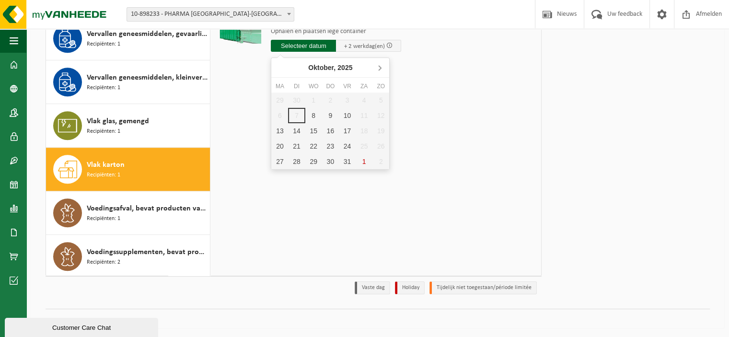
click at [377, 67] on icon at bounding box center [379, 67] width 15 height 15
click at [349, 143] on div "26" at bounding box center [347, 145] width 17 height 15
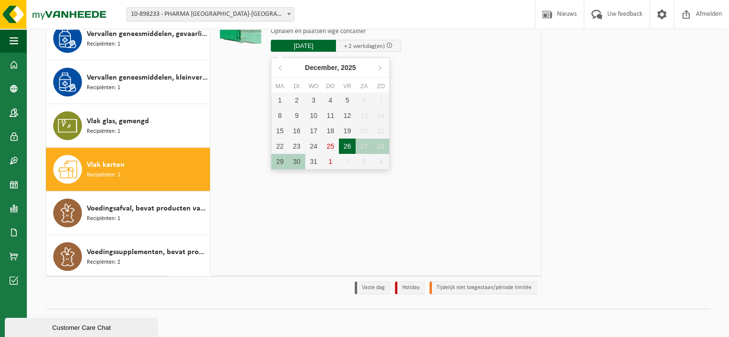
type input "Van 2025-12-26"
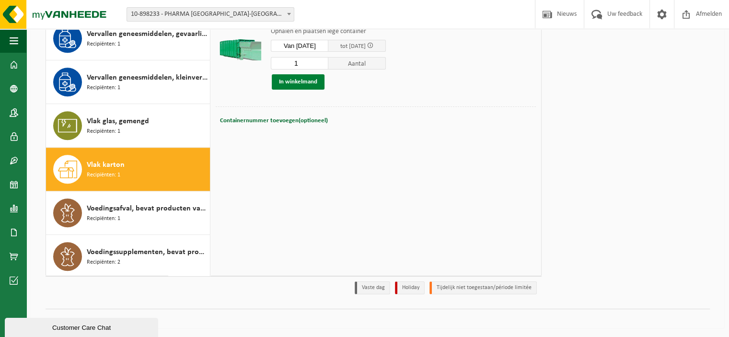
click at [299, 82] on button "In winkelmand" at bounding box center [298, 81] width 53 height 15
click at [686, 60] on link "Doorgaan" at bounding box center [688, 63] width 39 height 14
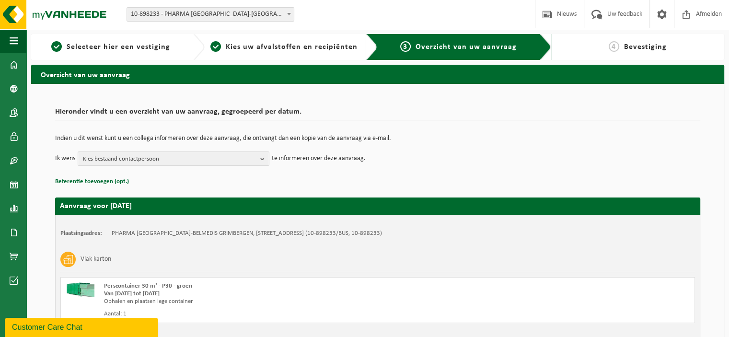
scroll to position [73, 0]
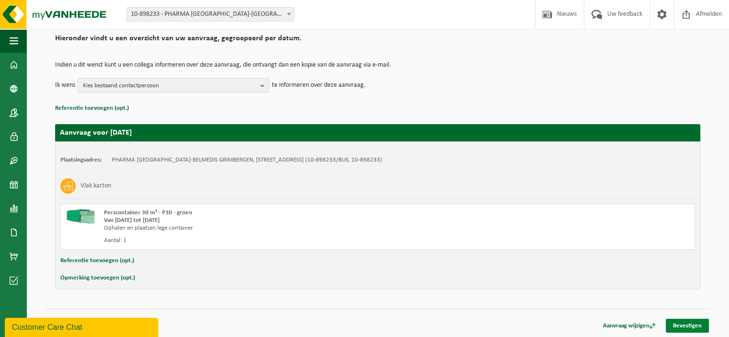
click at [685, 326] on link "Bevestigen" at bounding box center [687, 326] width 43 height 14
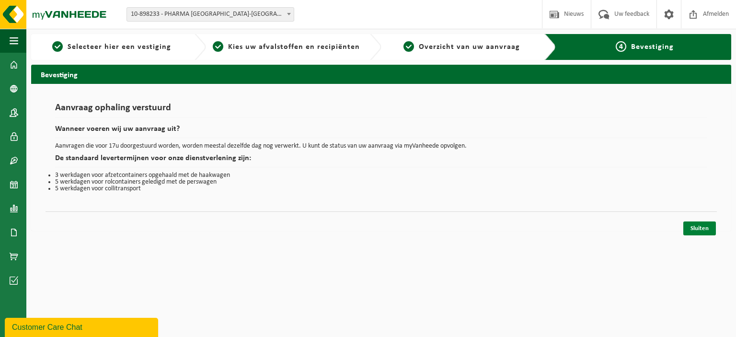
click at [701, 228] on link "Sluiten" at bounding box center [699, 228] width 33 height 14
